Goal: Find specific page/section

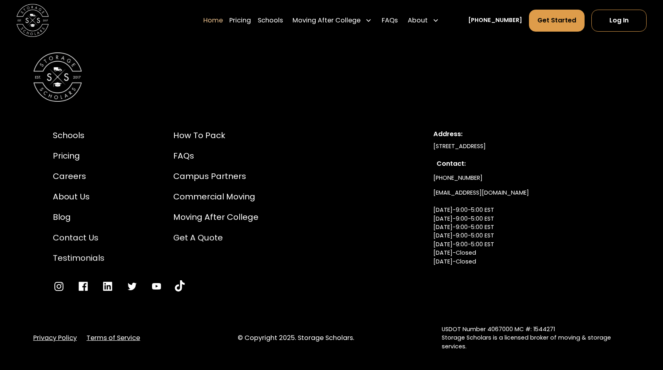
scroll to position [2761, 0]
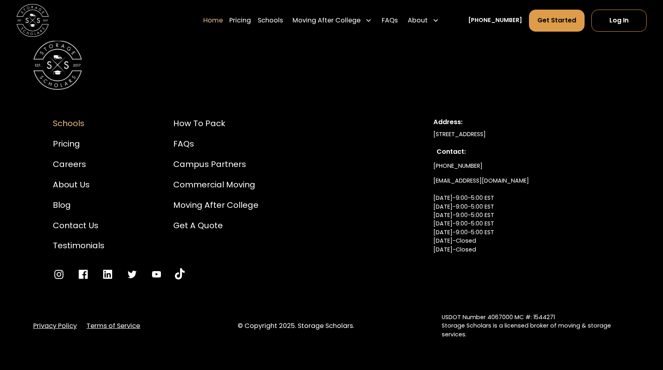
click at [57, 117] on div "Schools" at bounding box center [79, 123] width 52 height 12
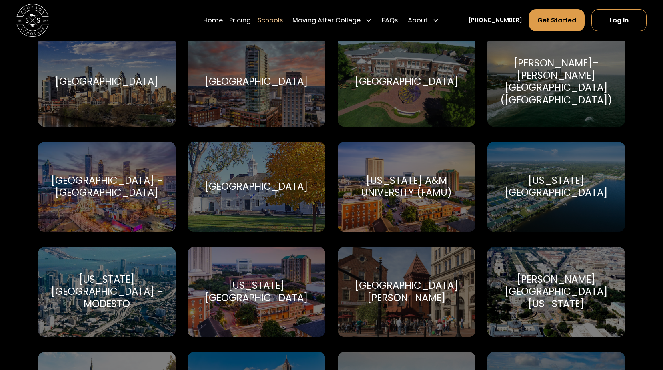
scroll to position [1441, 0]
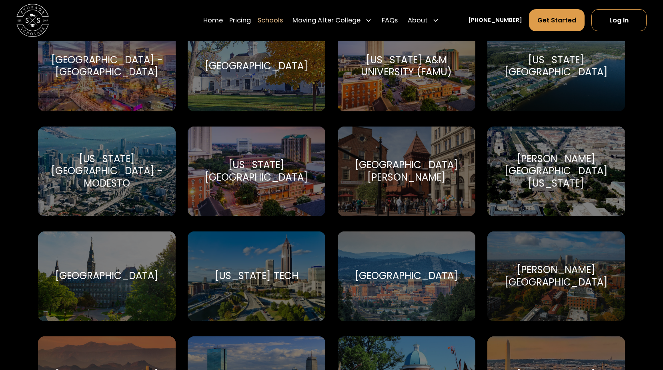
click at [272, 171] on div "[US_STATE][GEOGRAPHIC_DATA]" at bounding box center [257, 171] width 118 height 24
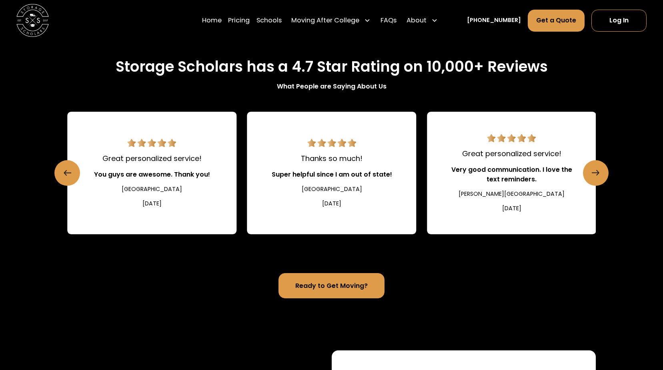
scroll to position [881, 0]
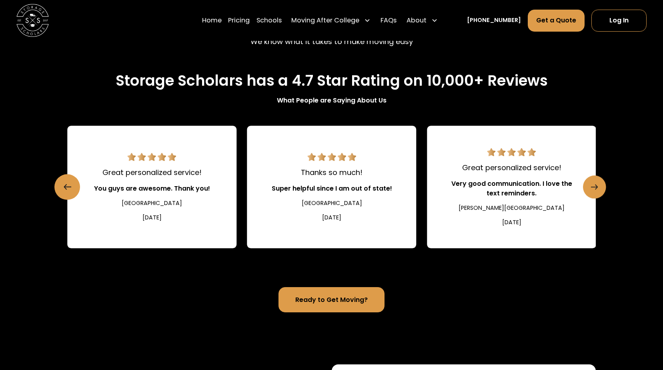
click at [598, 181] on icon "Next slide" at bounding box center [594, 187] width 7 height 13
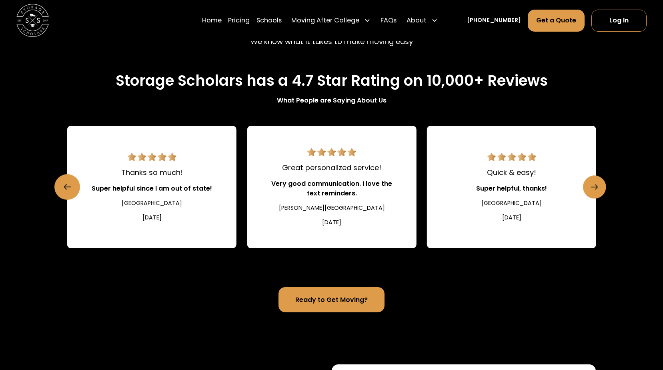
click at [598, 181] on icon "Next slide" at bounding box center [594, 187] width 7 height 13
click at [597, 181] on icon "Next slide" at bounding box center [594, 187] width 7 height 13
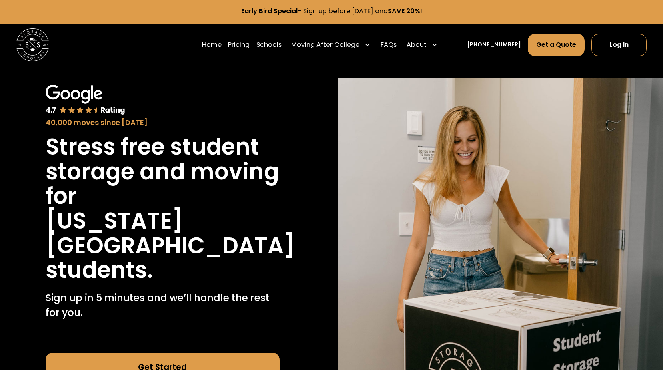
scroll to position [0, 0]
